Goal: Transaction & Acquisition: Subscribe to service/newsletter

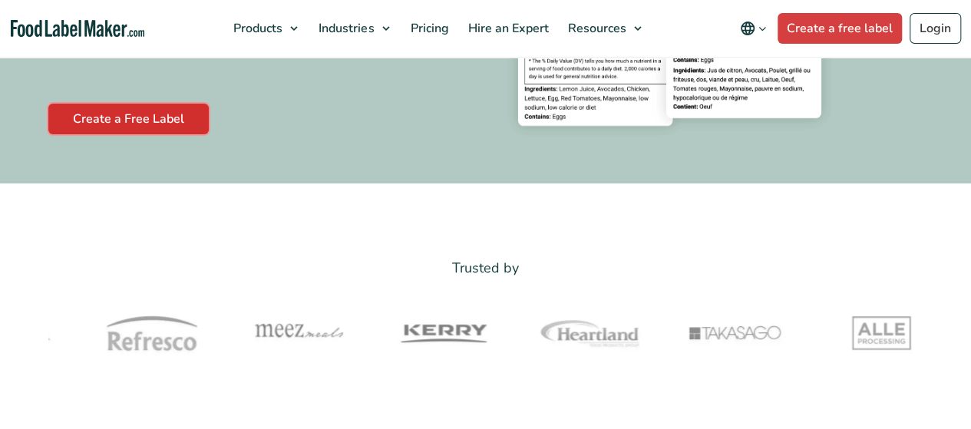
click at [149, 134] on link "Create a Free Label" at bounding box center [128, 119] width 160 height 31
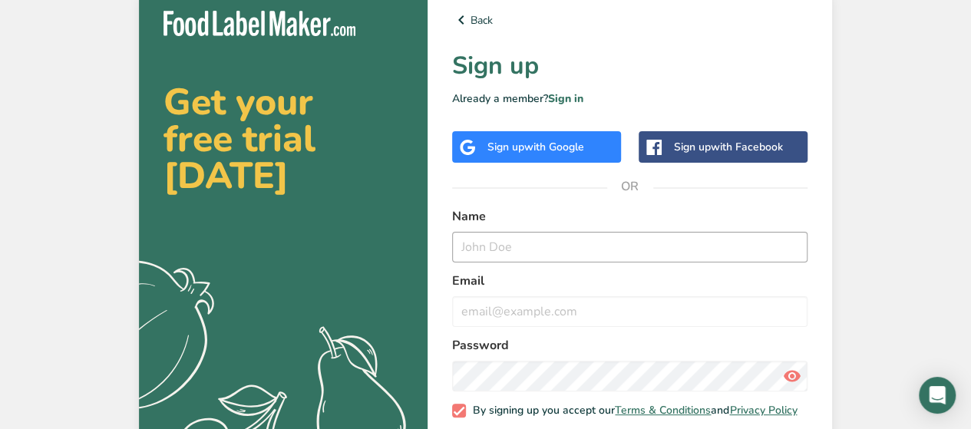
scroll to position [77, 0]
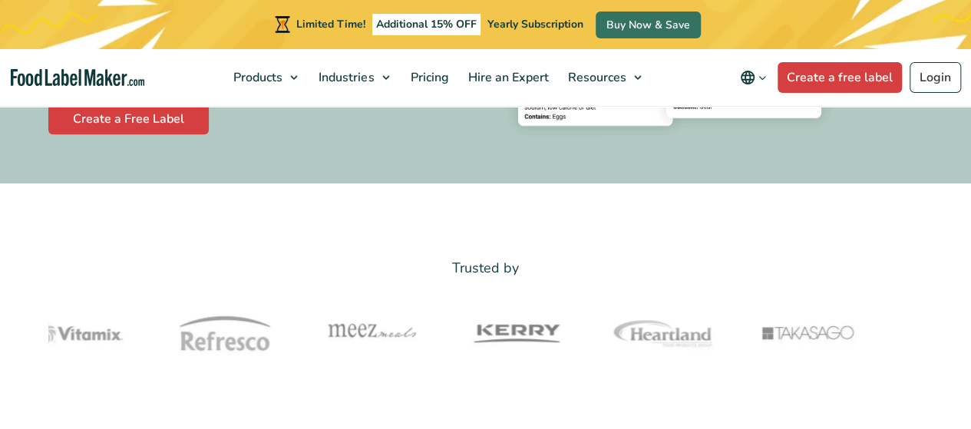
scroll to position [77, 0]
